Goal: Information Seeking & Learning: Find specific fact

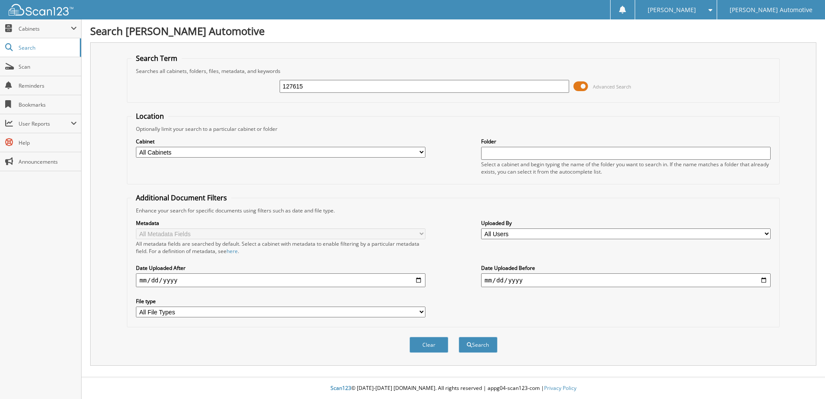
type input "127615"
click at [459, 337] on button "Search" at bounding box center [478, 345] width 39 height 16
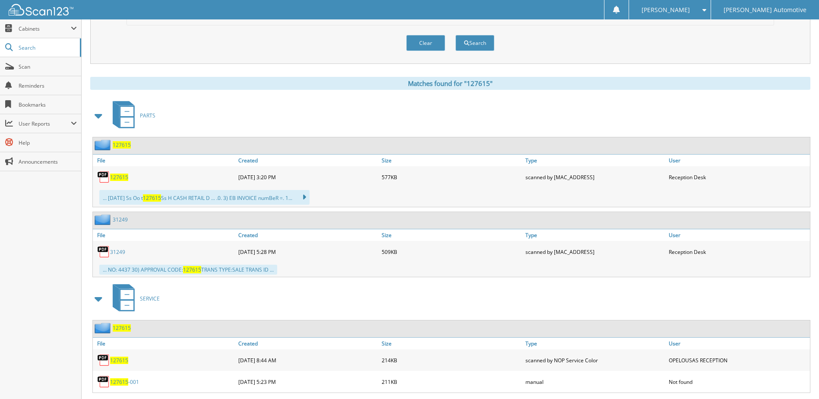
scroll to position [302, 0]
click at [124, 176] on span "127615" at bounding box center [119, 176] width 18 height 7
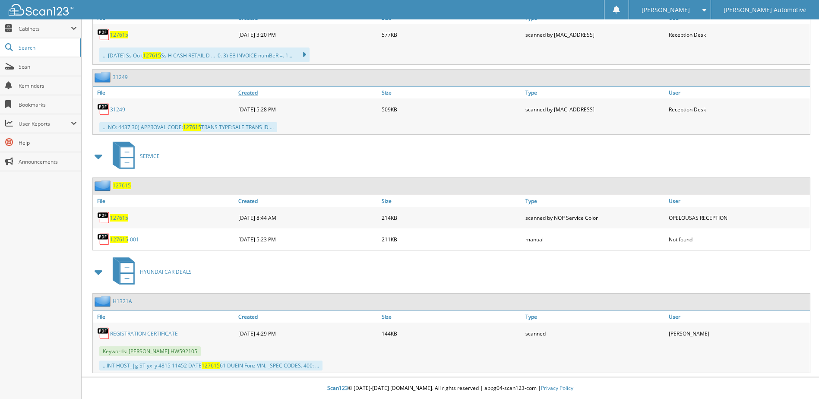
click at [300, 91] on link "Created" at bounding box center [307, 93] width 143 height 12
